Goal: Check status: Check status

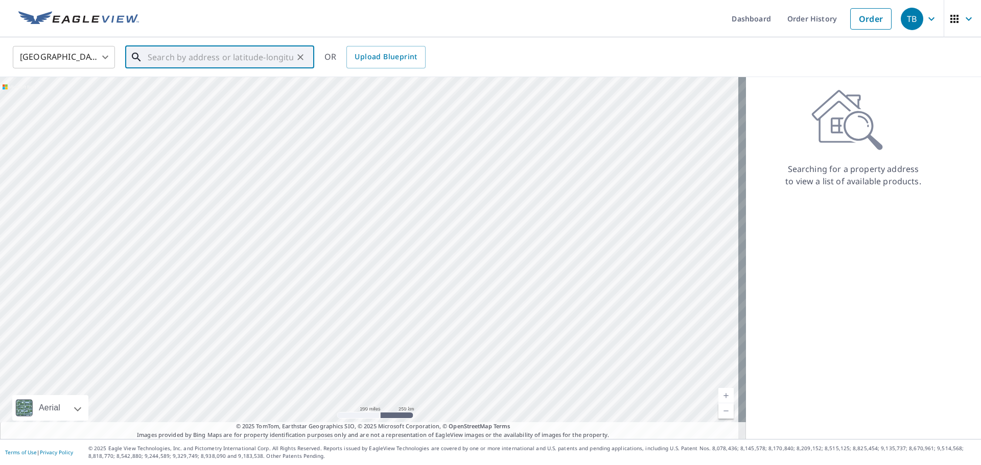
click at [259, 54] on input "text" at bounding box center [221, 57] width 146 height 29
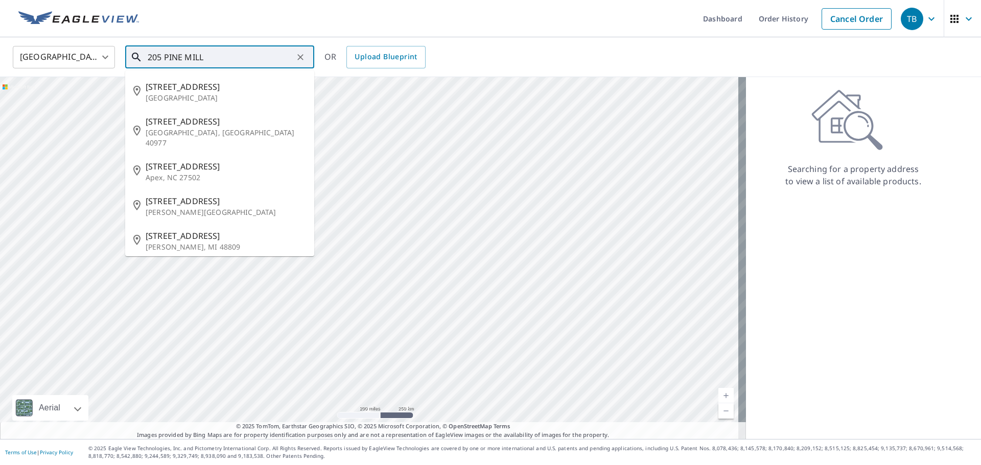
type input "205 PINE MILL"
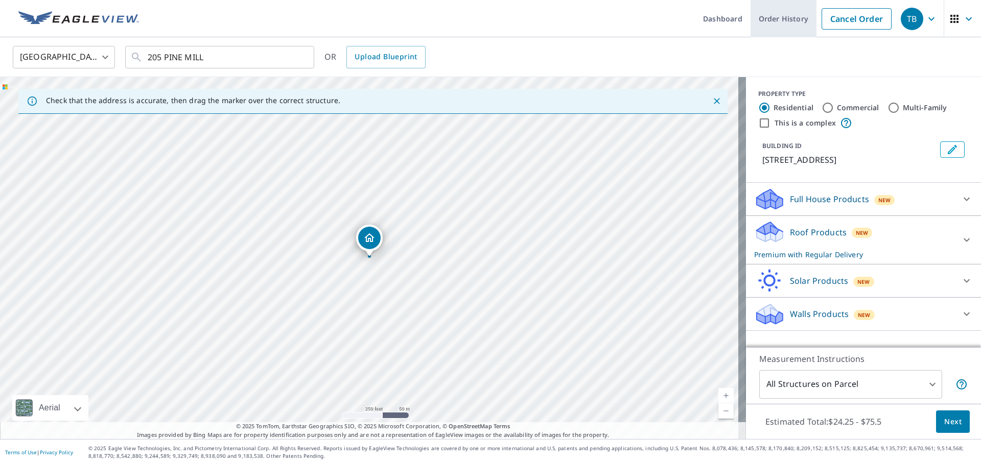
click at [761, 19] on link "Order History" at bounding box center [783, 18] width 66 height 37
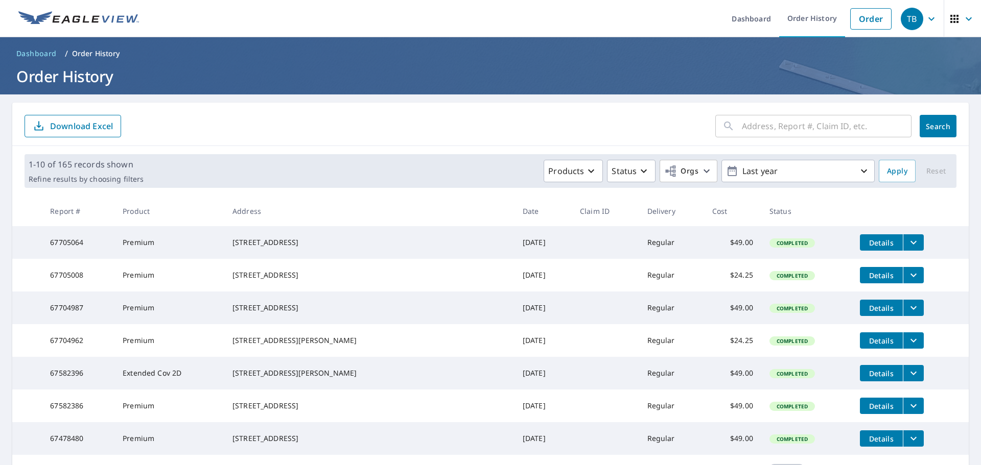
click at [866, 280] on span "Details" at bounding box center [881, 276] width 31 height 10
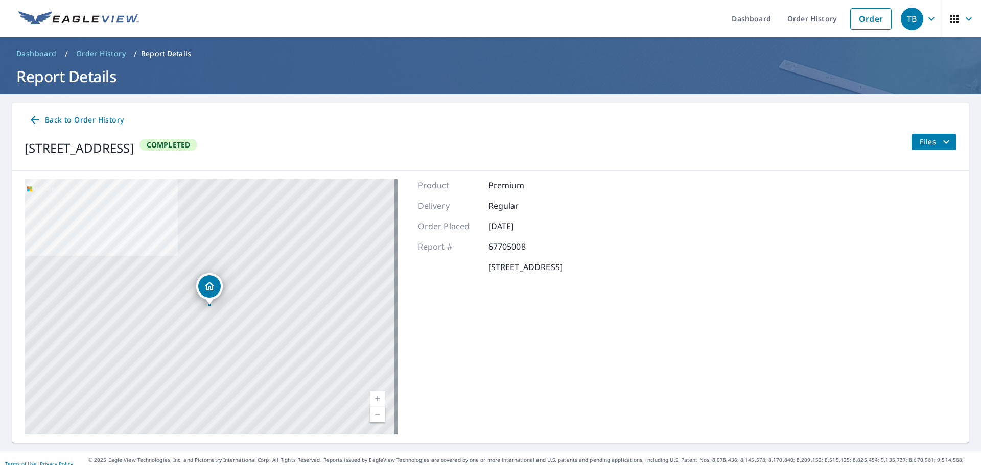
click at [922, 143] on span "Files" at bounding box center [935, 142] width 33 height 12
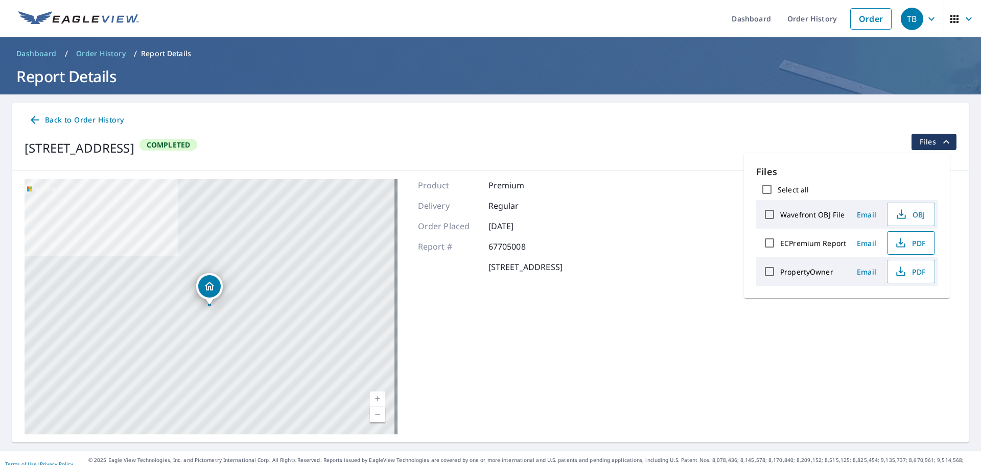
click at [916, 244] on span "PDF" at bounding box center [909, 243] width 33 height 12
